Goal: Task Accomplishment & Management: Manage account settings

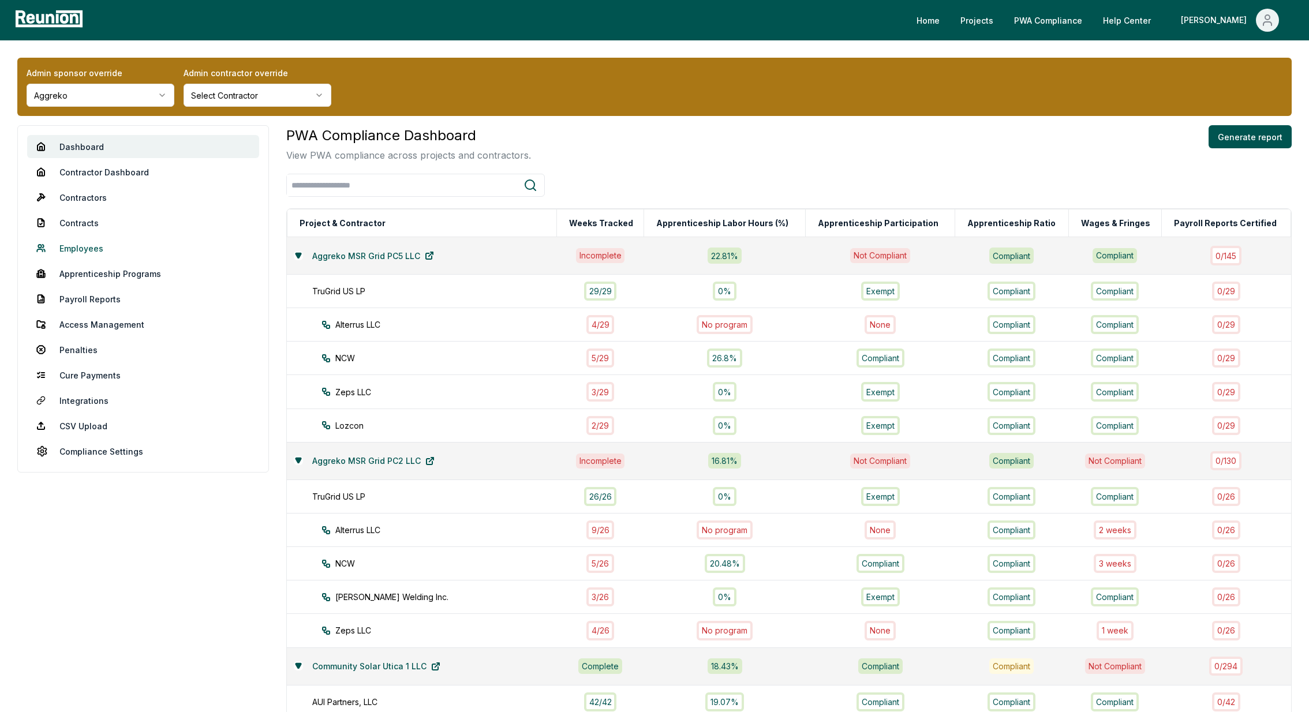
click at [85, 249] on link "Employees" at bounding box center [143, 248] width 232 height 23
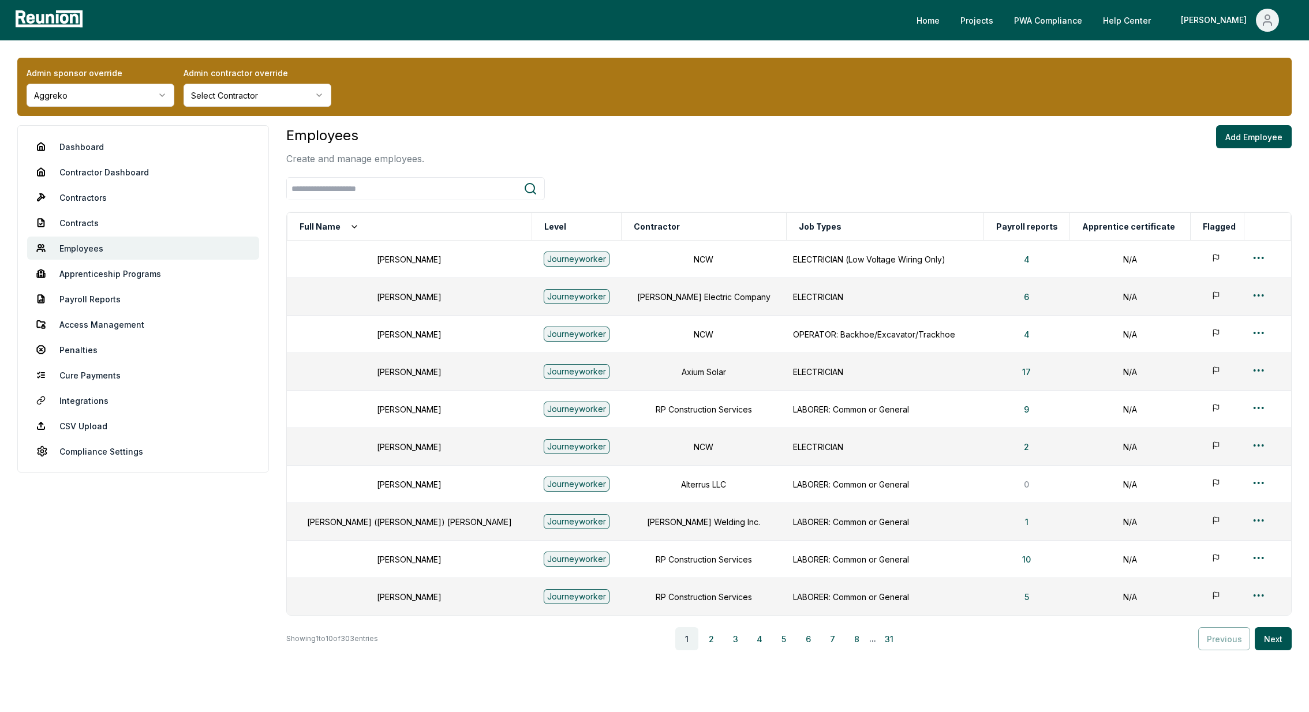
click at [231, 99] on html "Please visit us on your desktop We're working on making our marketplace mobile-…" at bounding box center [654, 380] width 1309 height 760
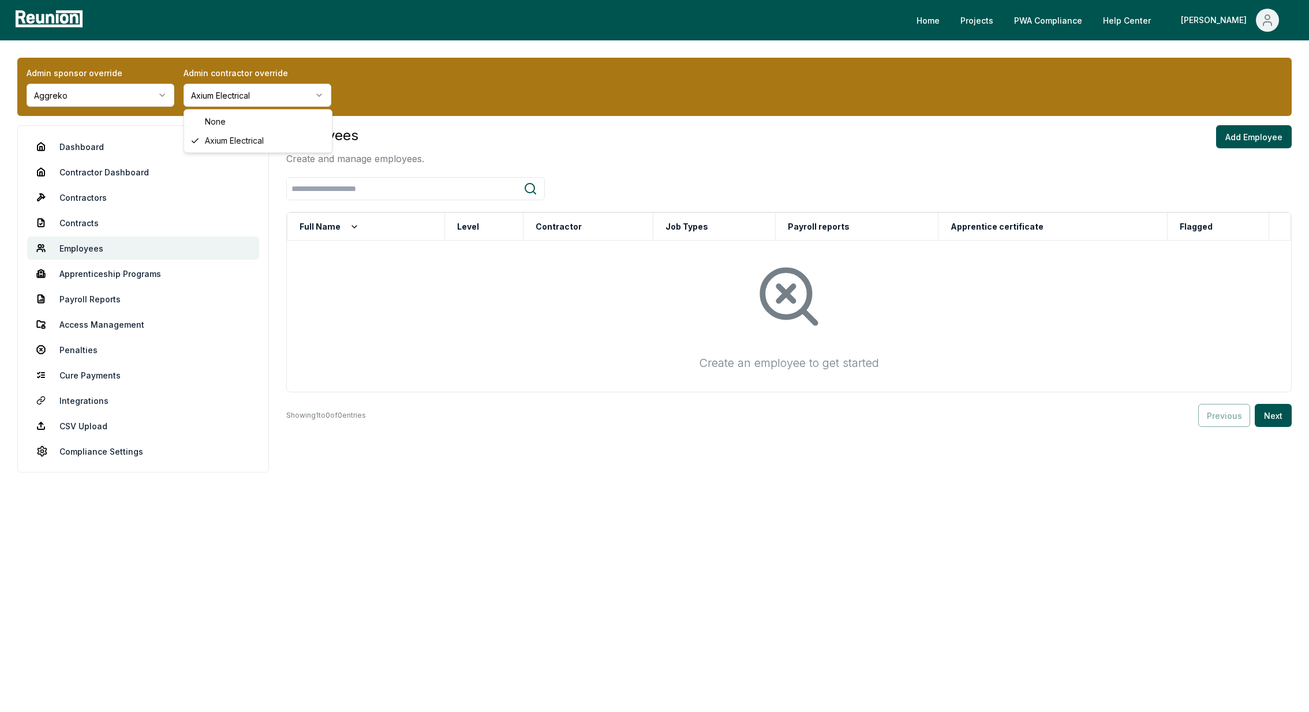
click at [266, 102] on html "Please visit us on your desktop We're working on making our marketplace mobile-…" at bounding box center [654, 356] width 1309 height 712
click at [237, 95] on html "Please visit us on your desktop We're working on making our marketplace mobile-…" at bounding box center [654, 356] width 1309 height 712
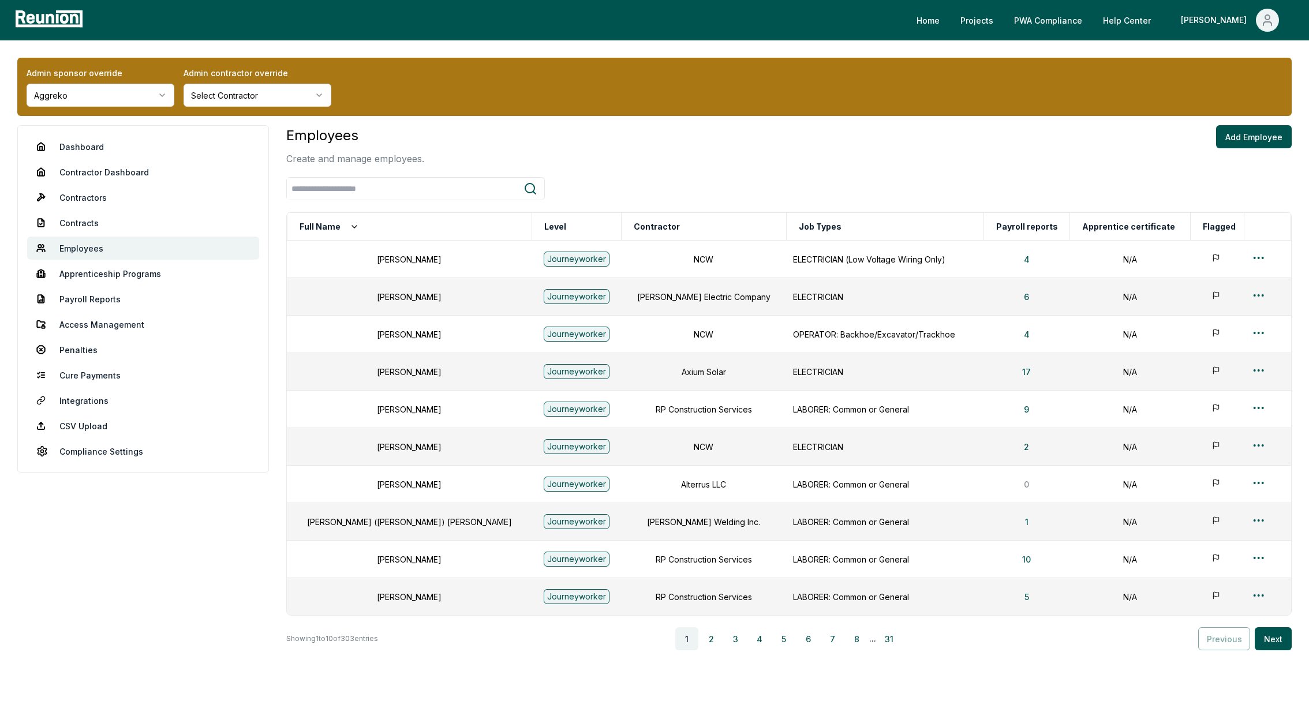
click at [223, 100] on html "Please visit us on your desktop We're working on making our marketplace mobile-…" at bounding box center [654, 380] width 1309 height 760
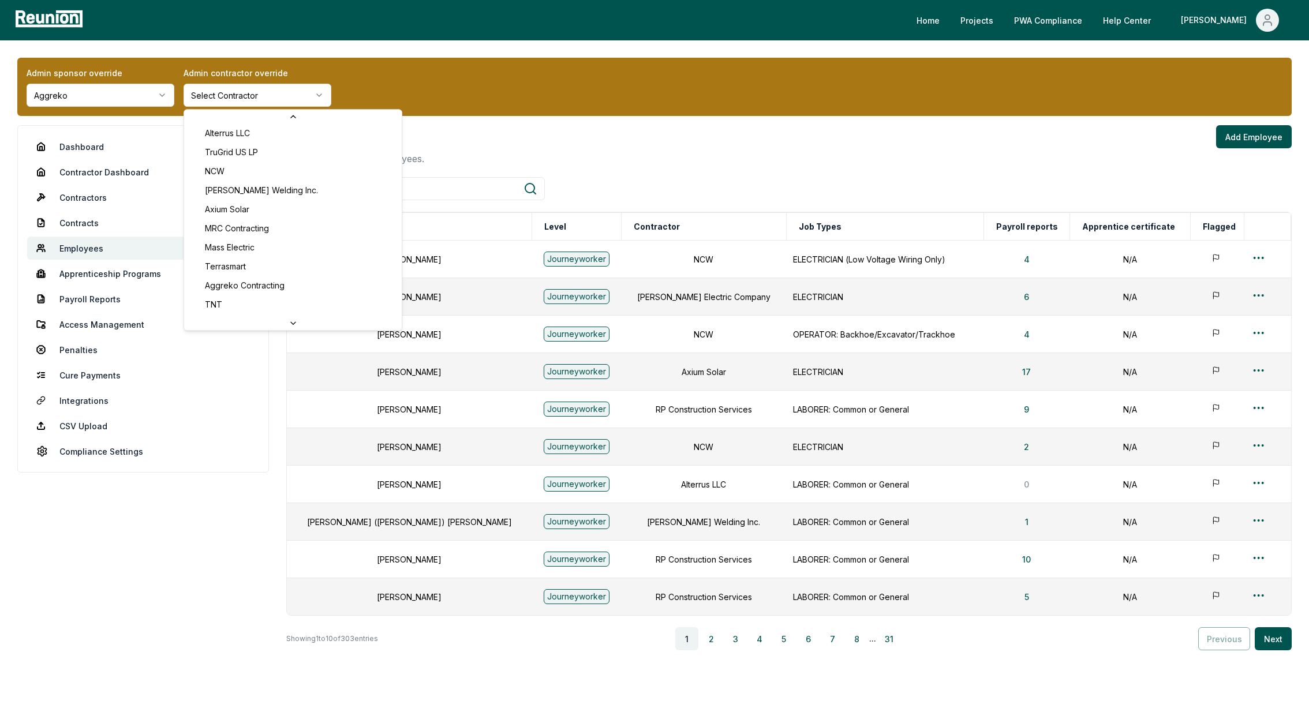
scroll to position [252, 0]
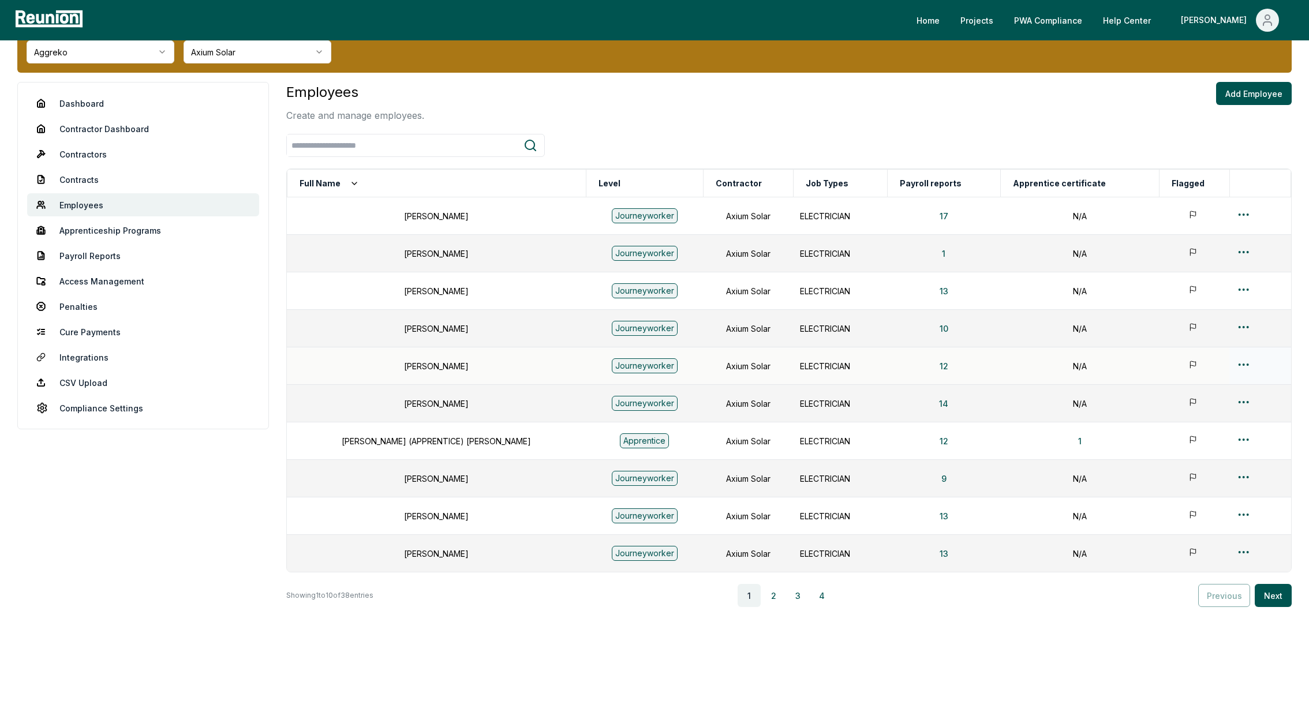
scroll to position [46, 0]
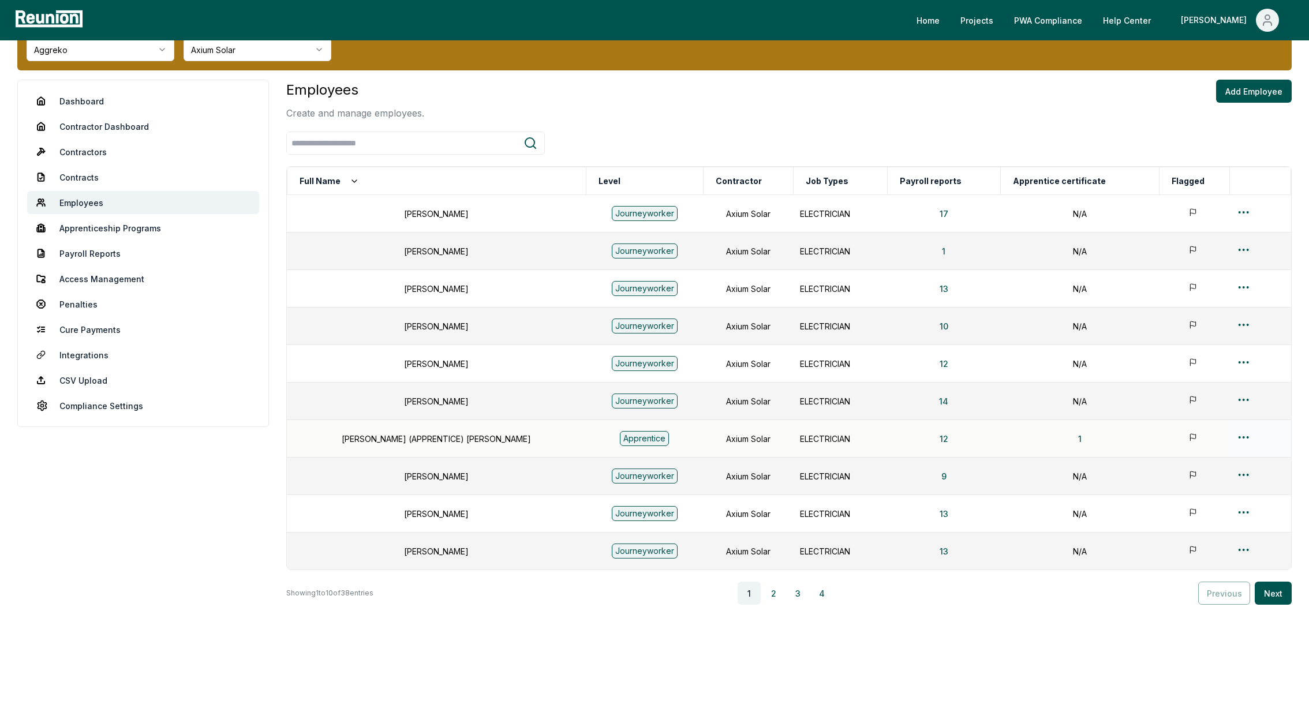
click at [1245, 436] on div at bounding box center [1260, 439] width 47 height 17
click at [1234, 436] on html "Please visit us on your desktop We're working on making our marketplace mobile-…" at bounding box center [654, 334] width 1309 height 760
click at [1205, 476] on div "Edit" at bounding box center [1236, 481] width 110 height 19
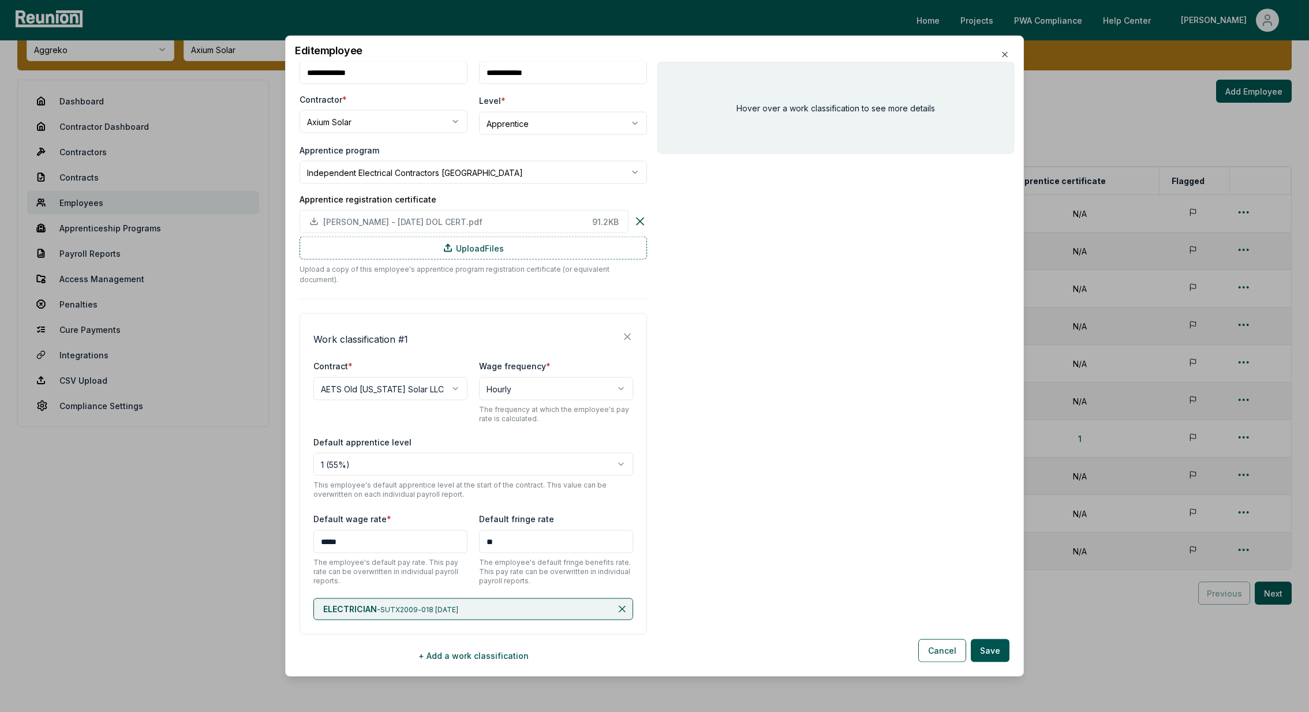
scroll to position [0, 0]
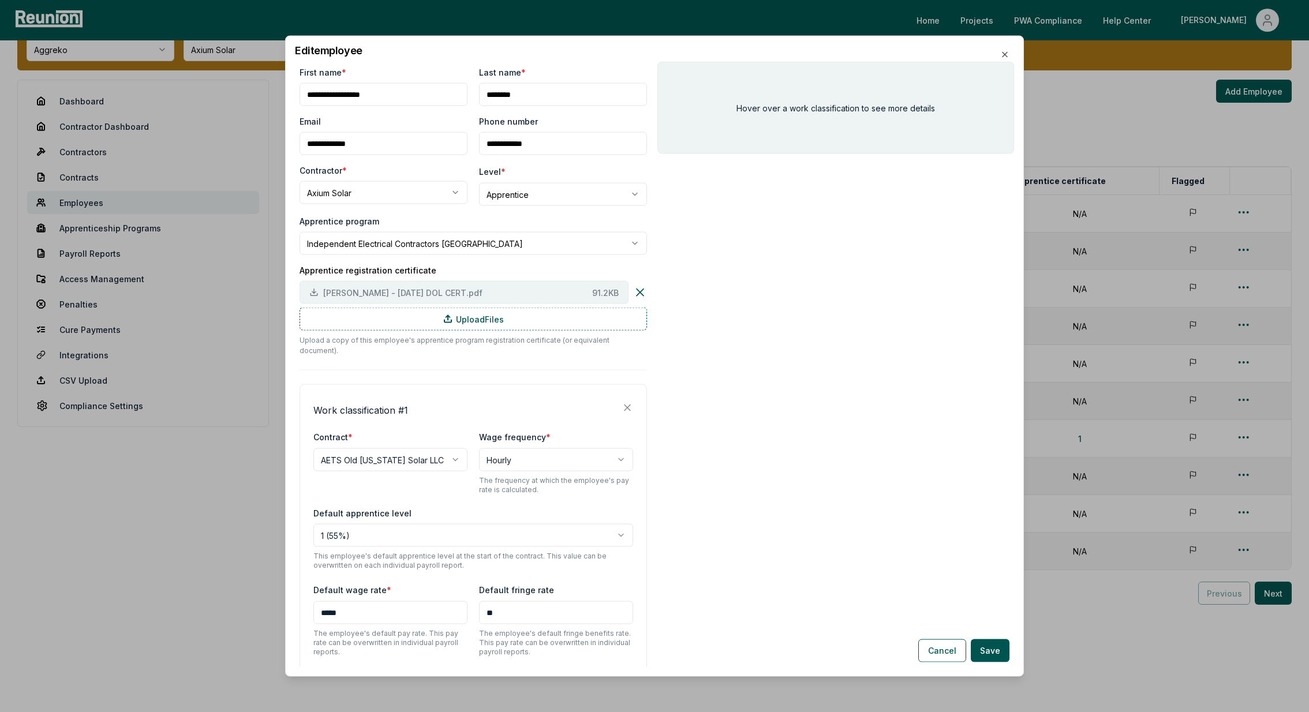
click at [369, 286] on span "JENNINGS, BRIAN - DECEMBER 24 DOL CERT.pdf" at bounding box center [455, 292] width 264 height 12
click at [1005, 57] on icon "button" at bounding box center [1004, 54] width 9 height 9
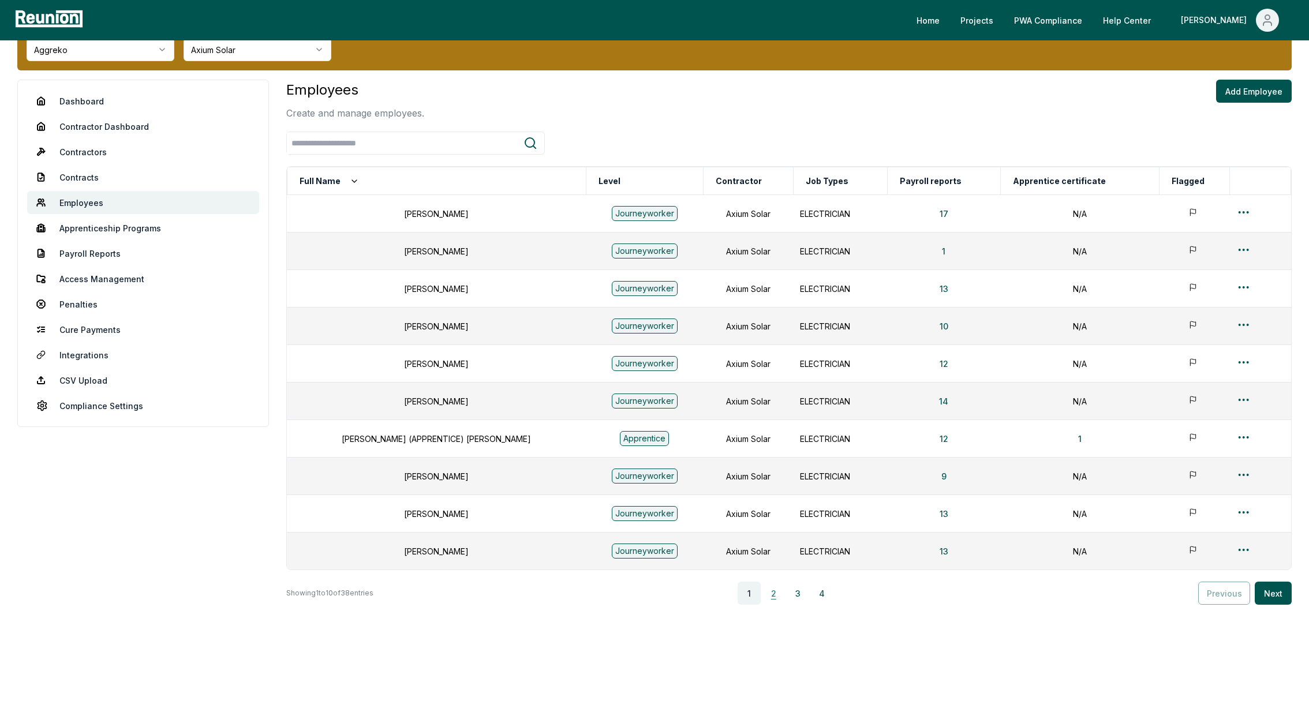
click at [779, 595] on button "2" at bounding box center [773, 593] width 23 height 23
click at [1234, 322] on html "Please visit us on your desktop We're working on making our marketplace mobile-…" at bounding box center [654, 334] width 1309 height 760
click at [1203, 369] on div "Edit" at bounding box center [1236, 369] width 110 height 19
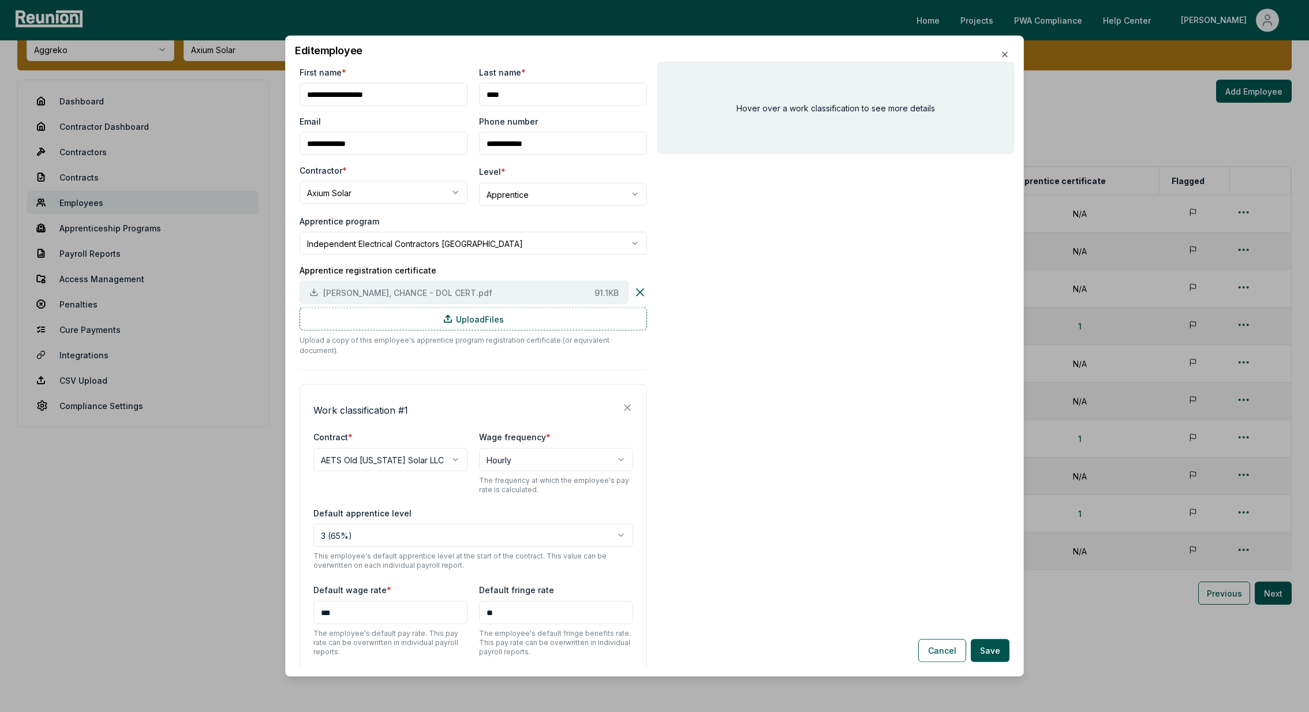
click at [386, 290] on span "CALK, CHANCE - DOL CERT.pdf" at bounding box center [456, 292] width 267 height 12
click at [1002, 55] on icon "button" at bounding box center [1004, 54] width 9 height 9
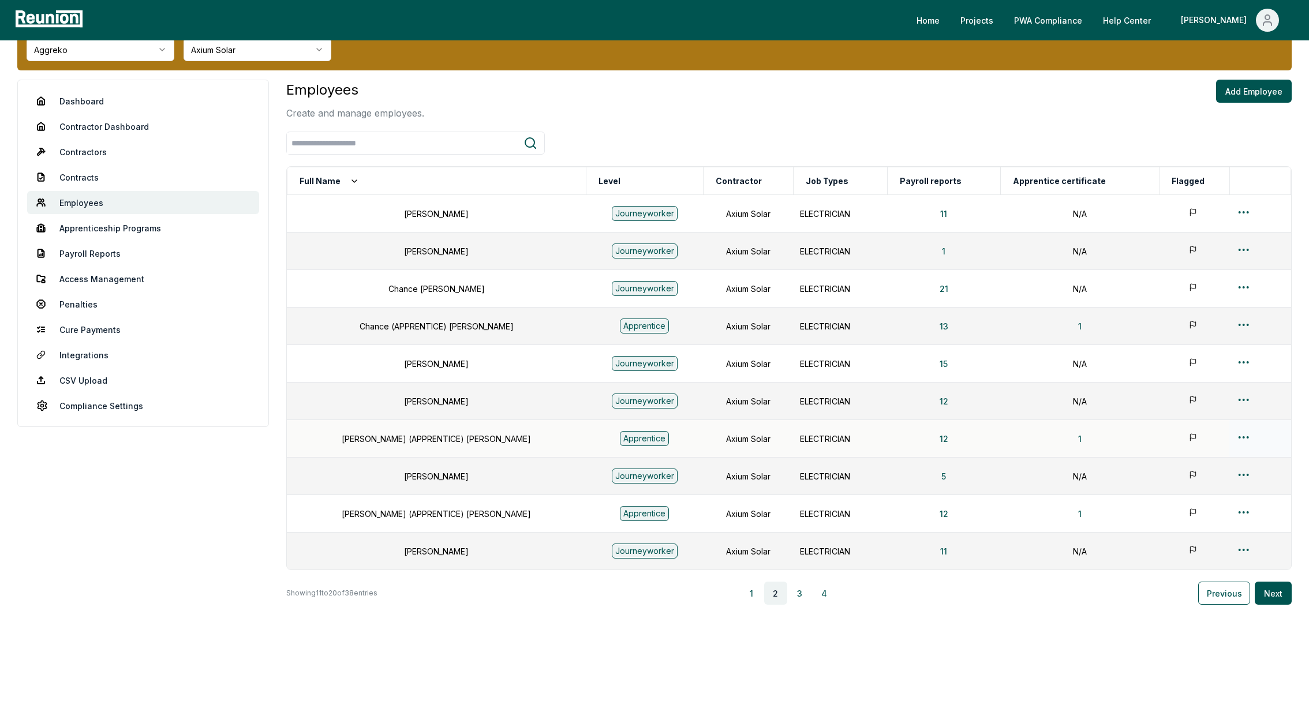
click at [1246, 434] on div at bounding box center [1260, 439] width 47 height 17
click at [1227, 436] on html "Please visit us on your desktop We're working on making our marketplace mobile-…" at bounding box center [654, 334] width 1309 height 760
click at [1190, 483] on div "Edit" at bounding box center [1236, 481] width 110 height 19
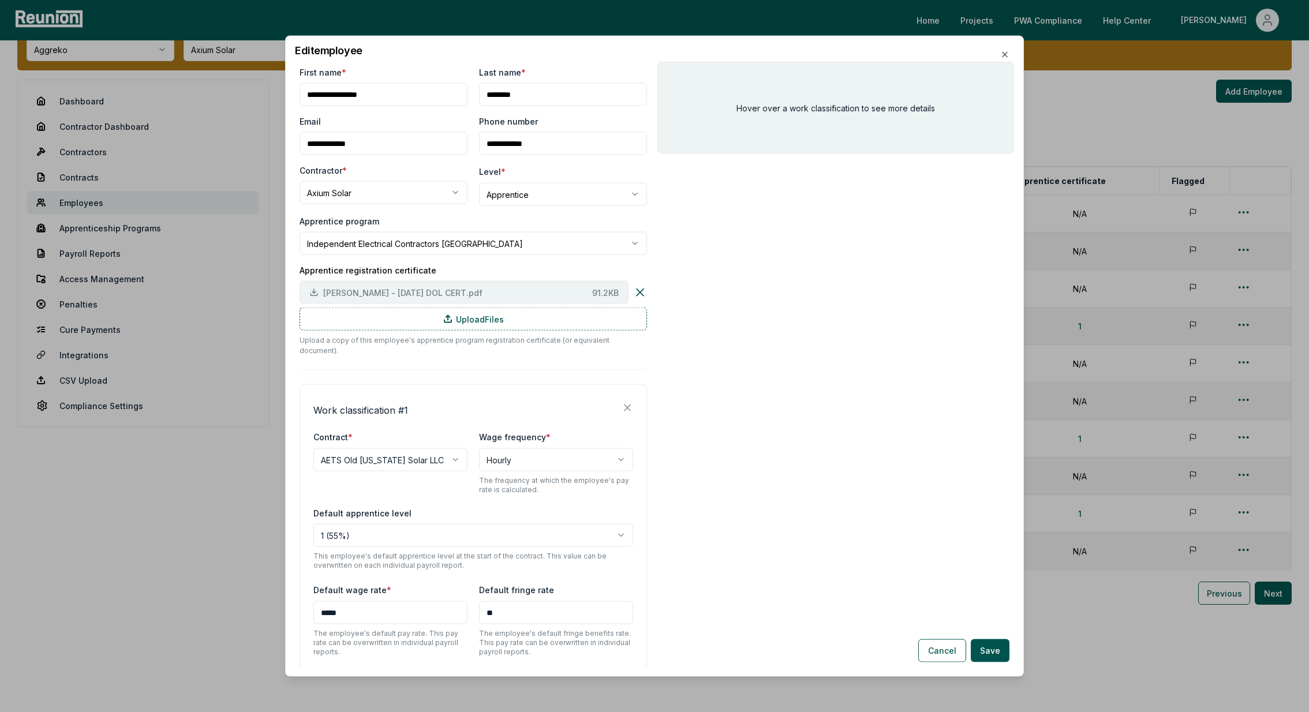
click at [469, 292] on span "DAVIDSON, CODY - DECEMBER 24 DOL CERT.pdf" at bounding box center [455, 292] width 264 height 12
click at [1003, 54] on icon "button" at bounding box center [1004, 54] width 9 height 9
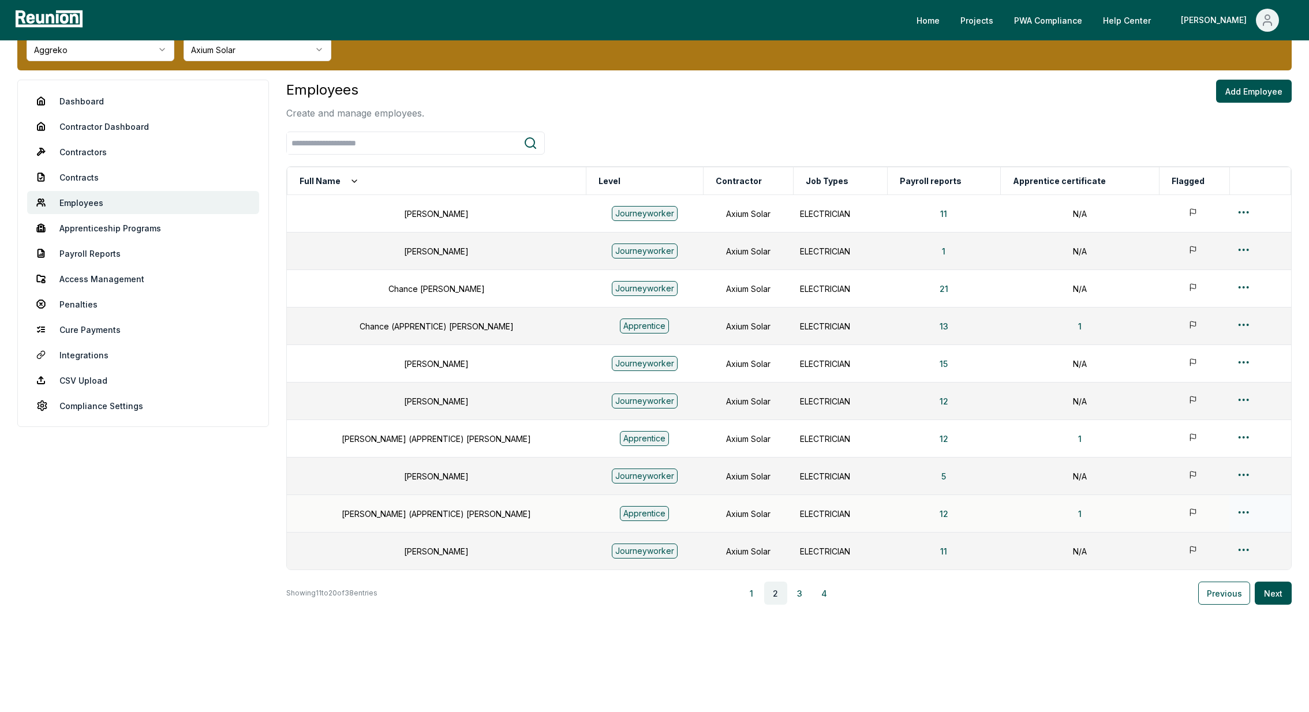
click at [1237, 509] on html "Please visit us on your desktop We're working on making our marketplace mobile-…" at bounding box center [654, 334] width 1309 height 760
click at [1211, 556] on div "Edit" at bounding box center [1236, 556] width 110 height 19
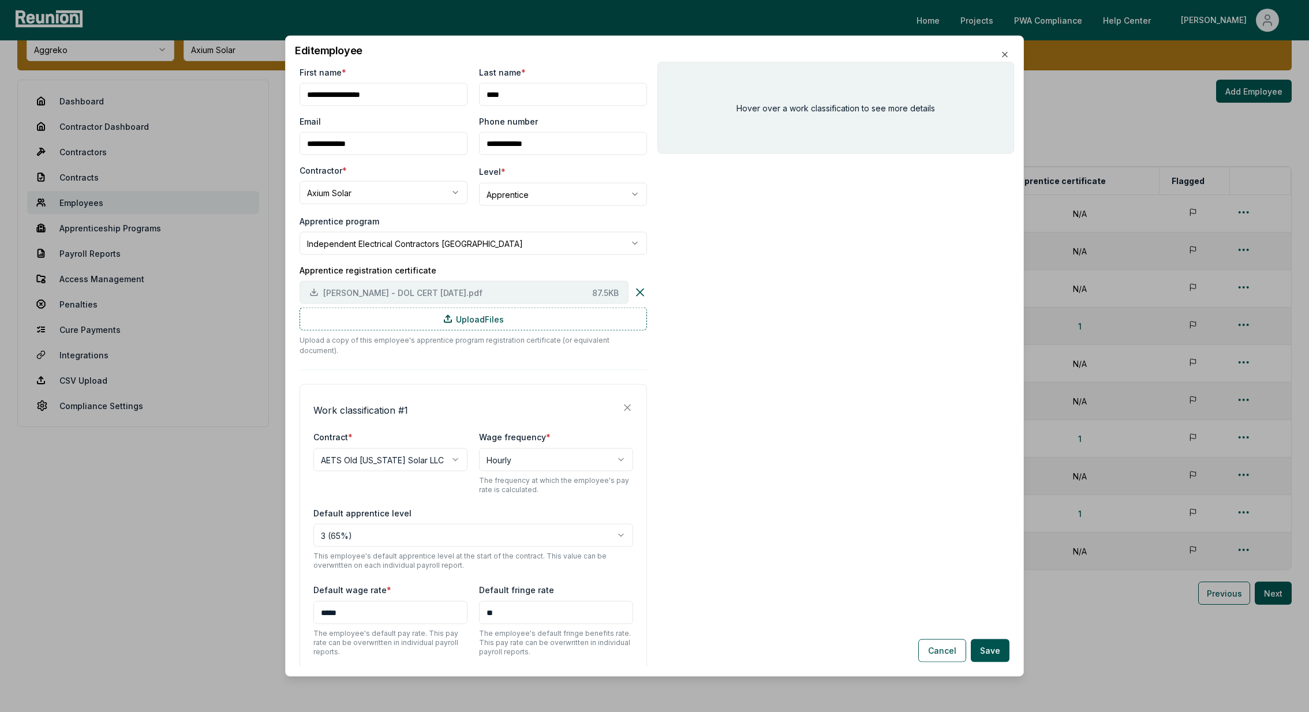
click at [447, 290] on span "SIMS, DYLAN - DOL CERT 9 4 2024.pdf" at bounding box center [455, 292] width 264 height 12
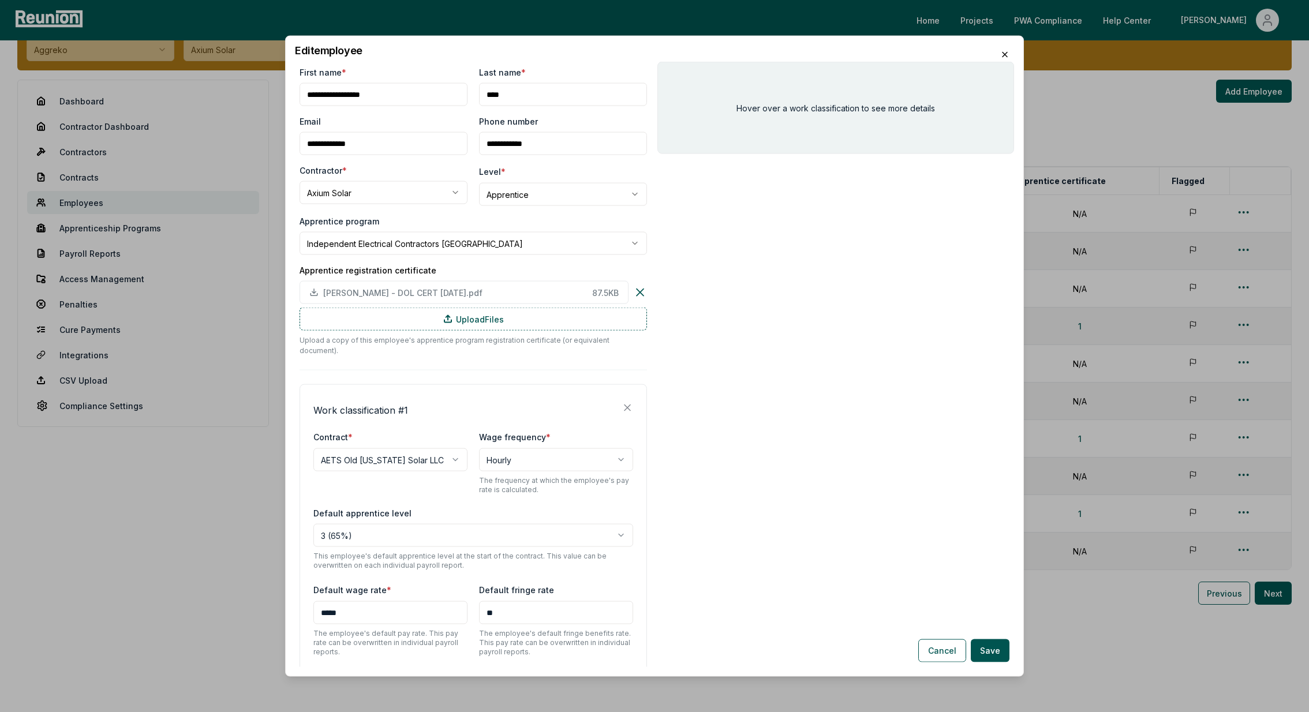
click at [1003, 57] on icon "button" at bounding box center [1005, 55] width 5 height 5
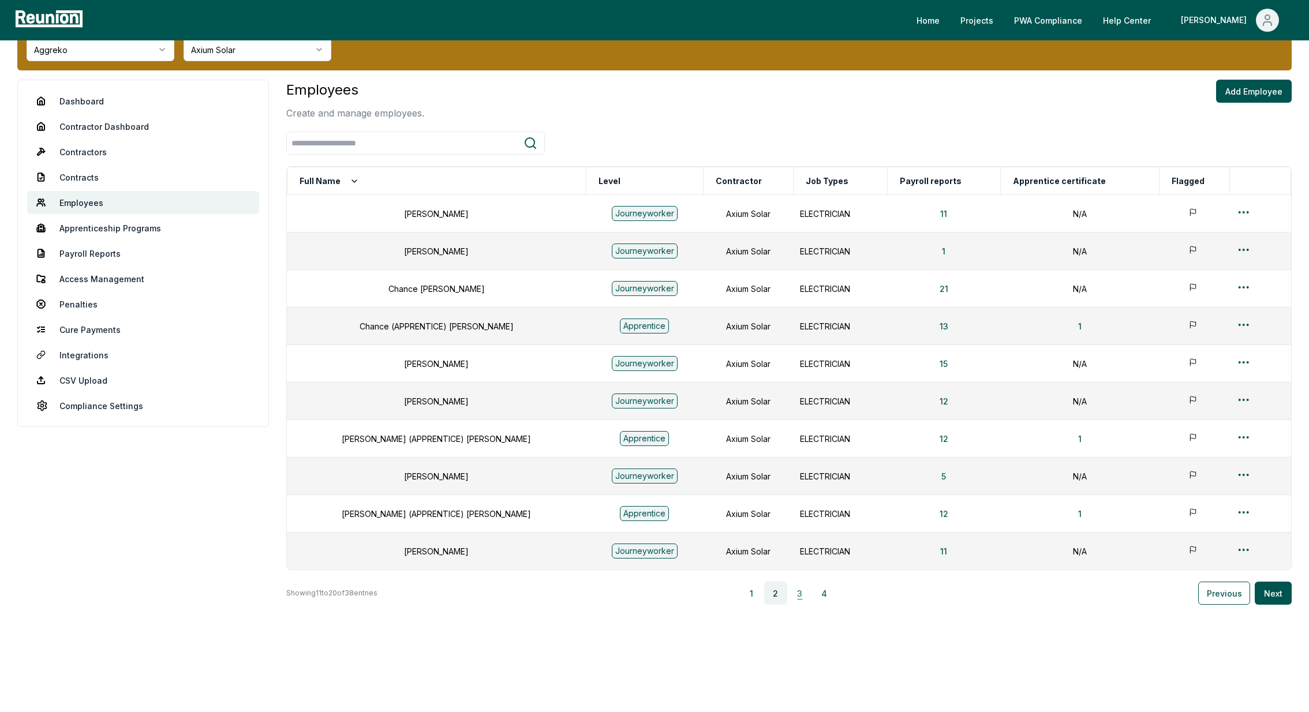
click at [805, 590] on button "3" at bounding box center [800, 593] width 23 height 23
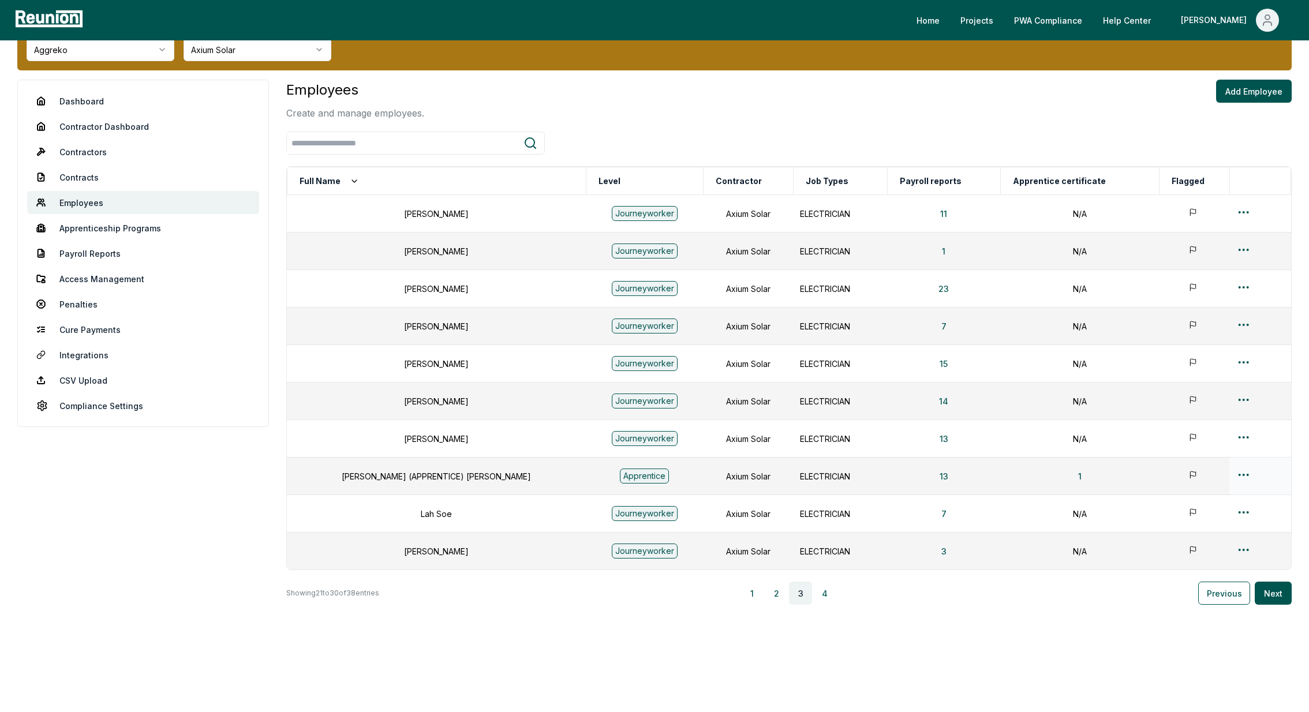
click at [1238, 472] on html "Please visit us on your desktop We're working on making our marketplace mobile-…" at bounding box center [654, 334] width 1309 height 760
click at [1191, 514] on div "Edit" at bounding box center [1234, 519] width 110 height 19
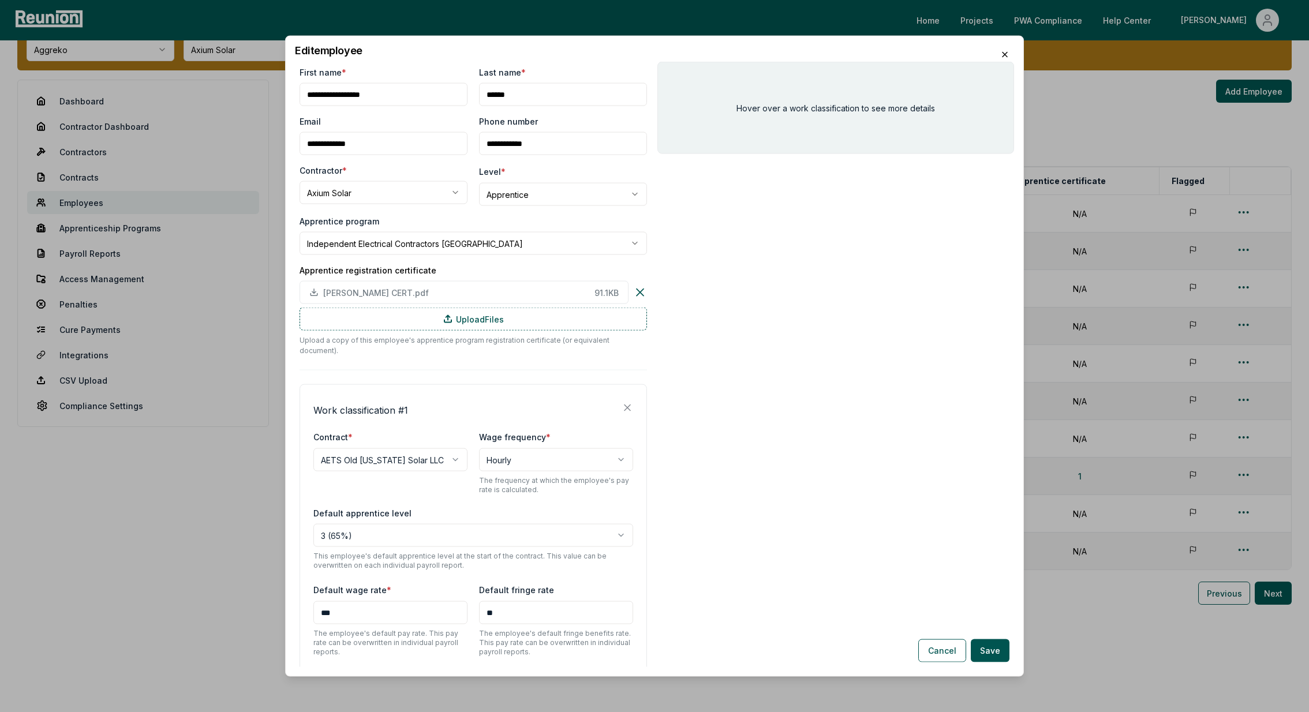
click at [1006, 58] on icon "button" at bounding box center [1004, 54] width 9 height 9
